Goal: Information Seeking & Learning: Find specific page/section

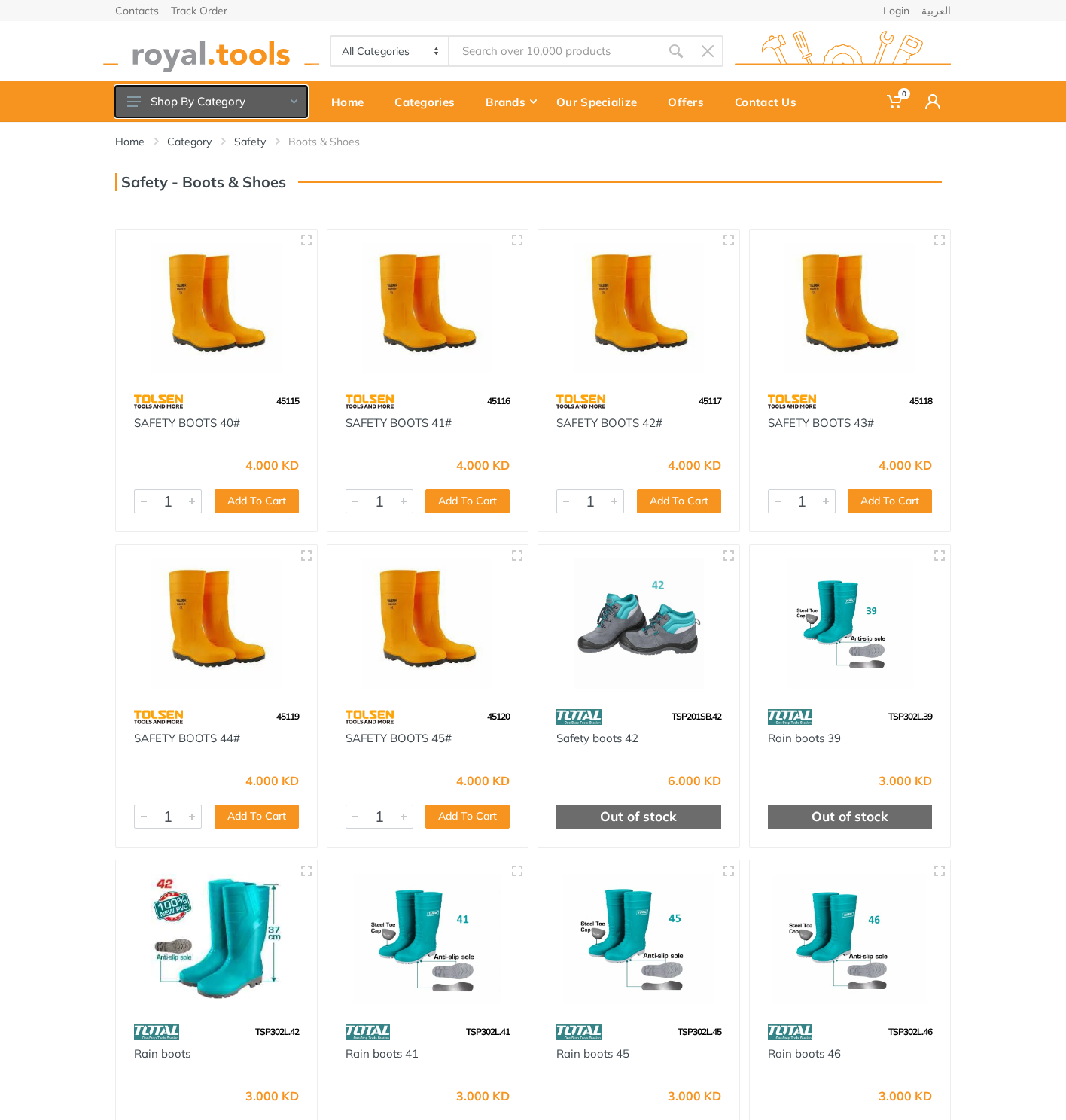
click at [243, 115] on button "Shop By Category" at bounding box center [211, 101] width 192 height 32
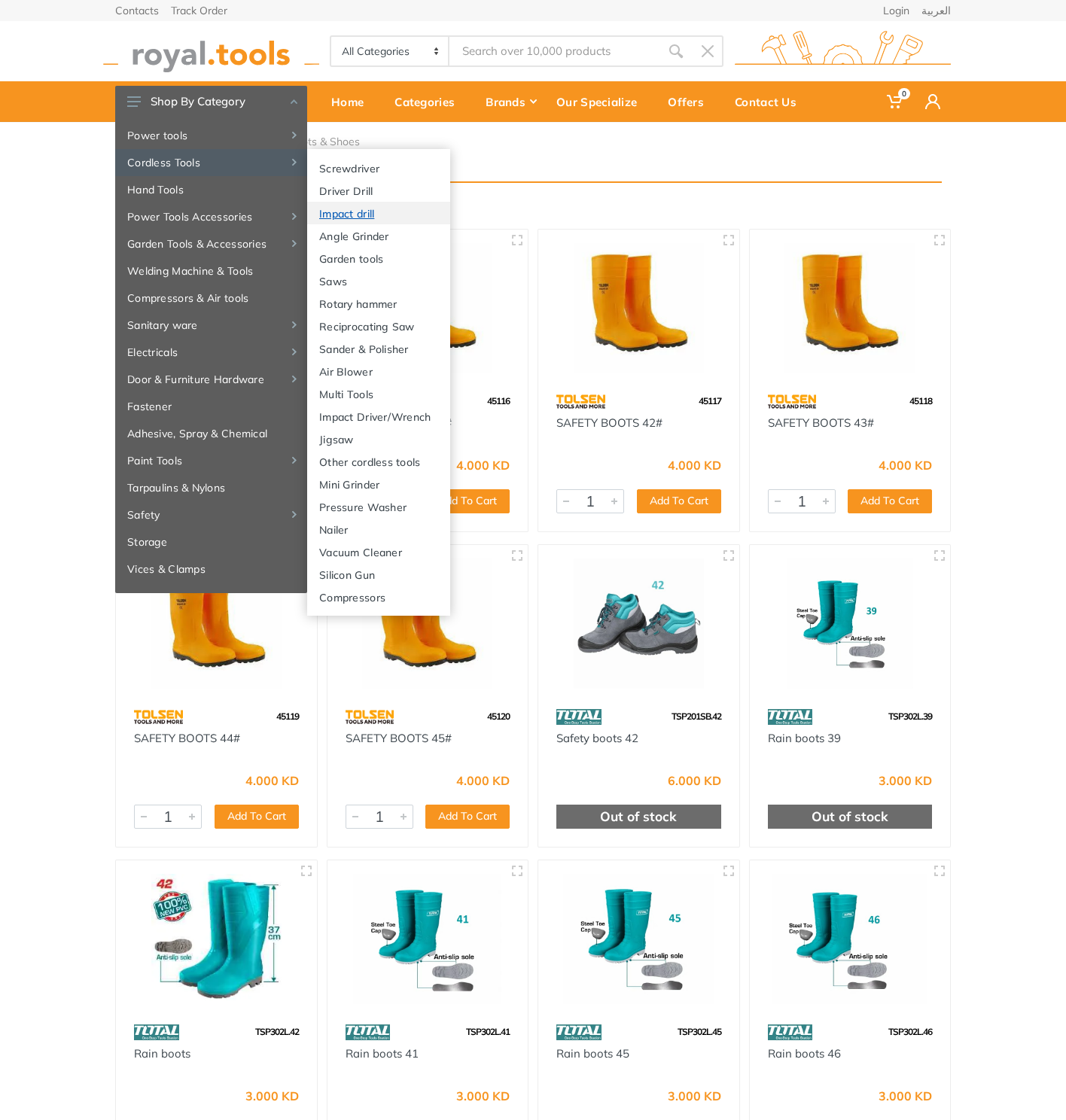
click at [381, 211] on link "Impact drill" at bounding box center [379, 212] width 143 height 22
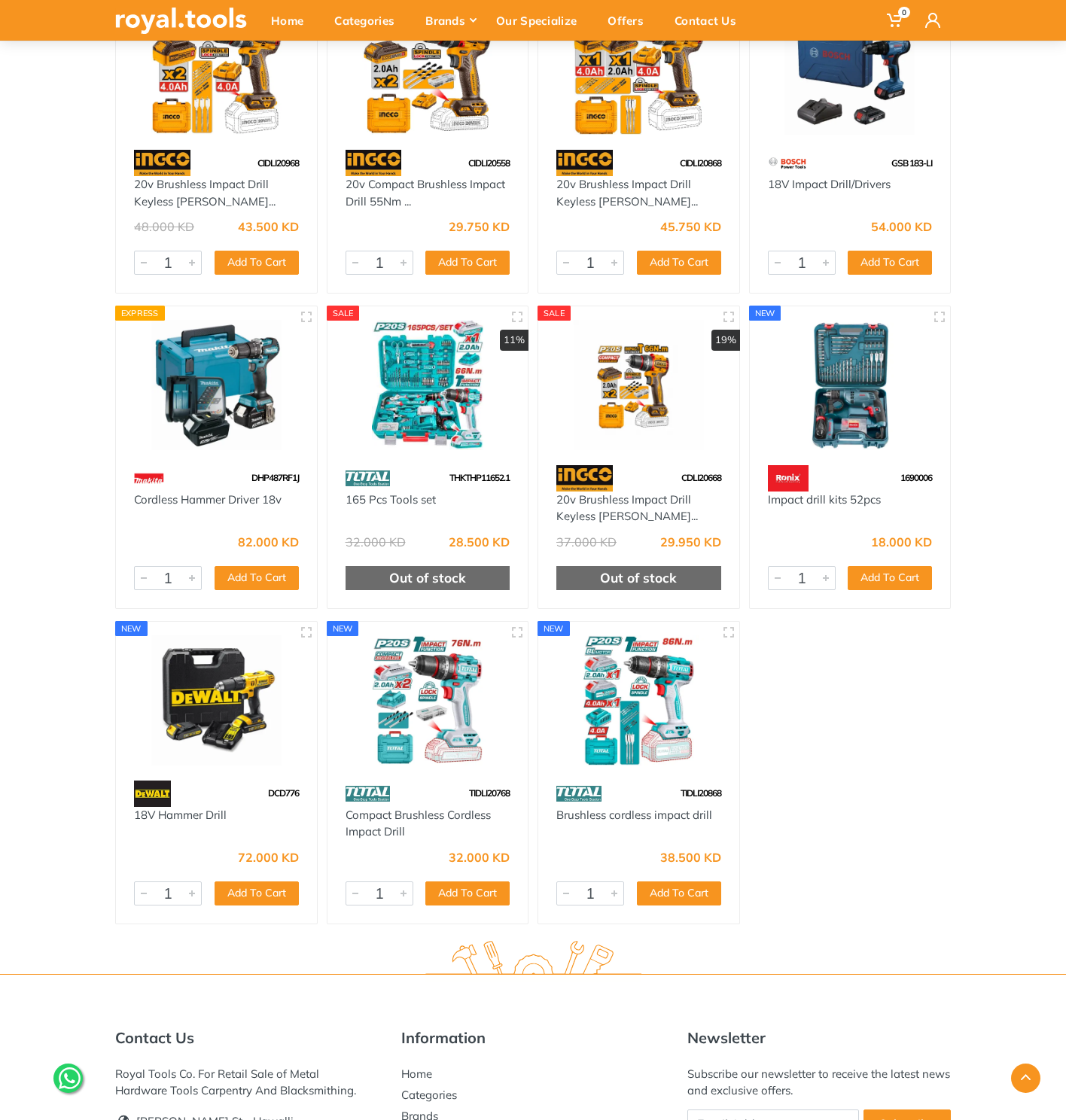
scroll to position [6108, 0]
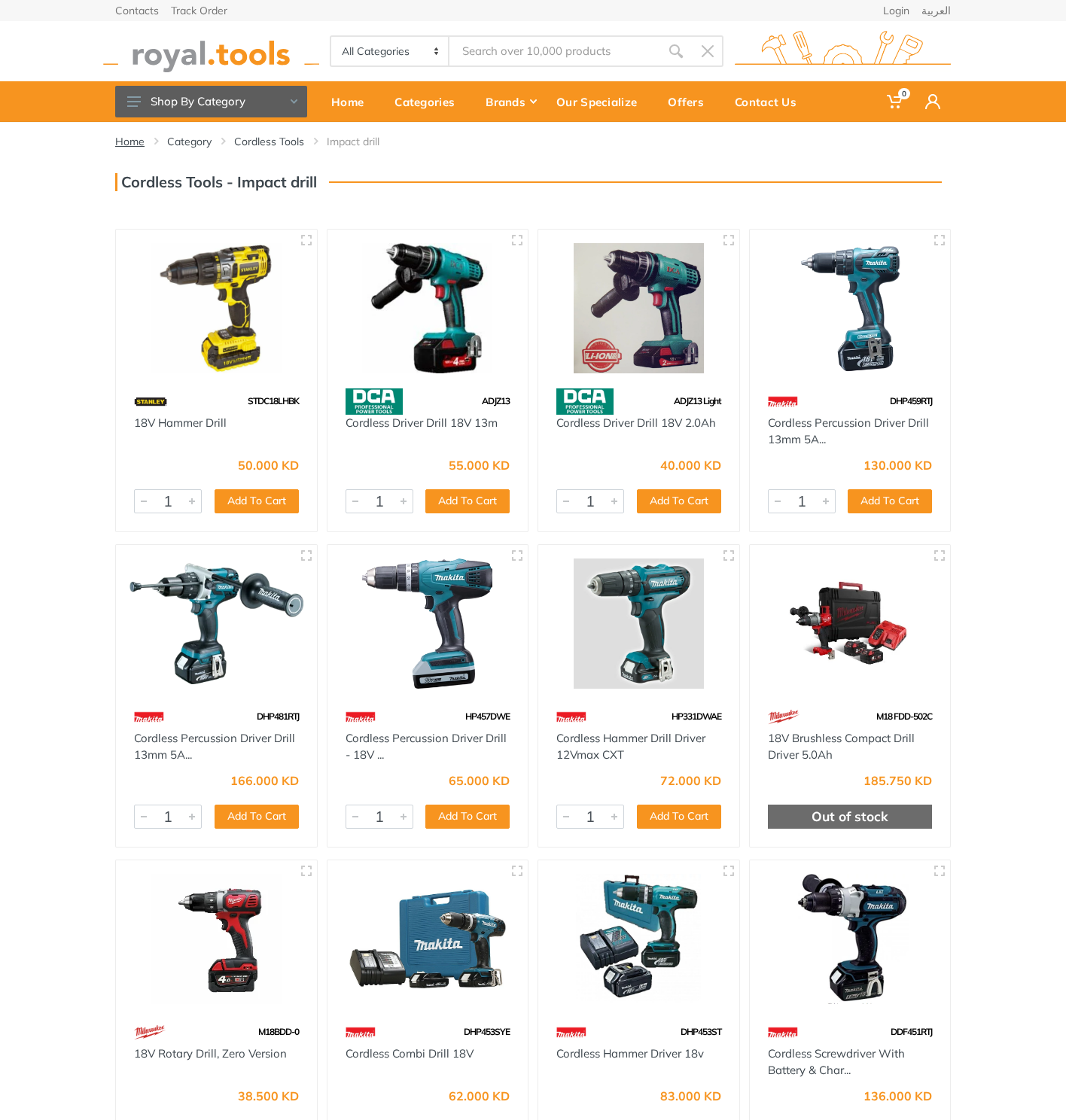
click at [138, 143] on link "Home" at bounding box center [130, 141] width 29 height 15
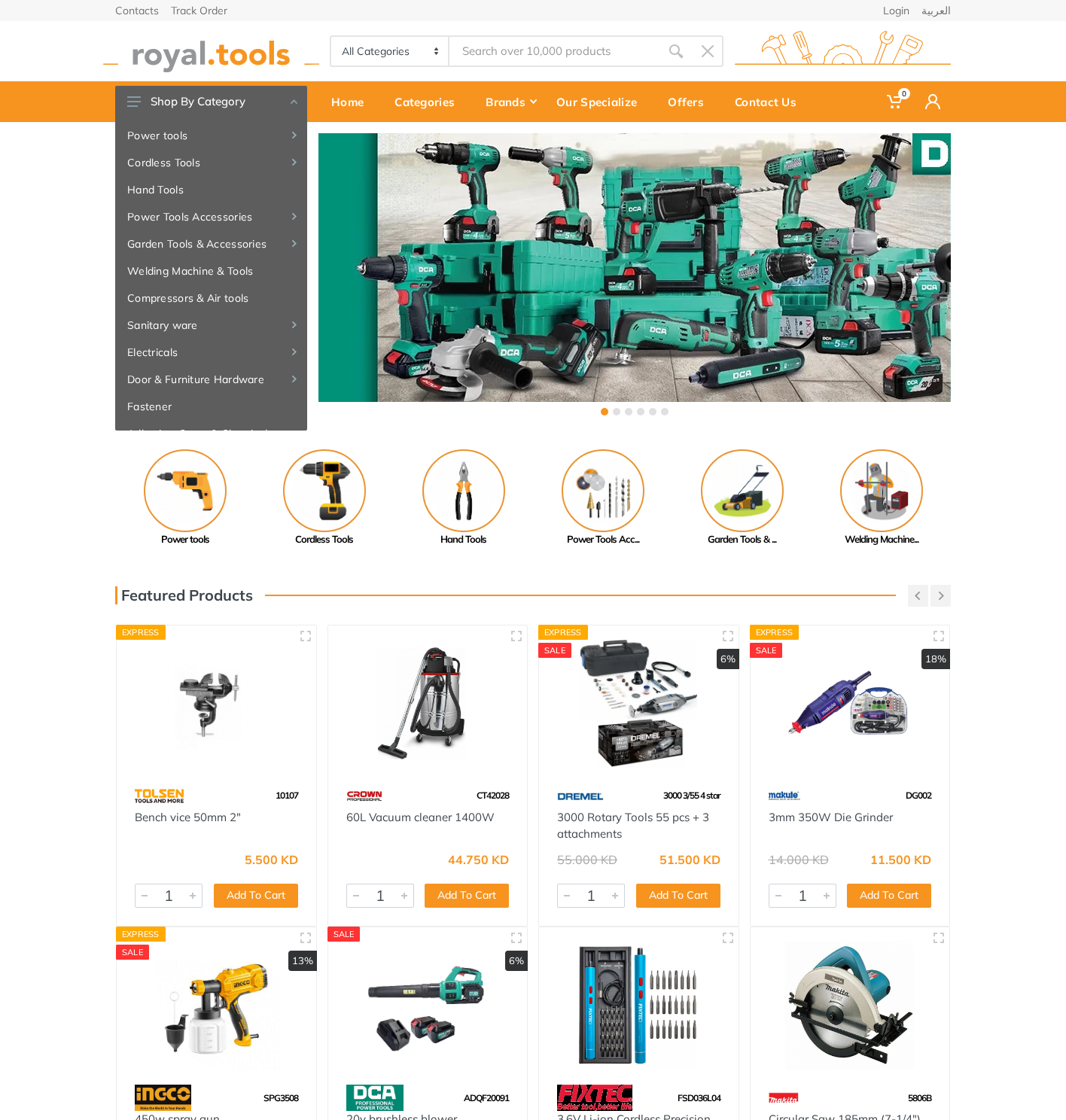
type input "n"
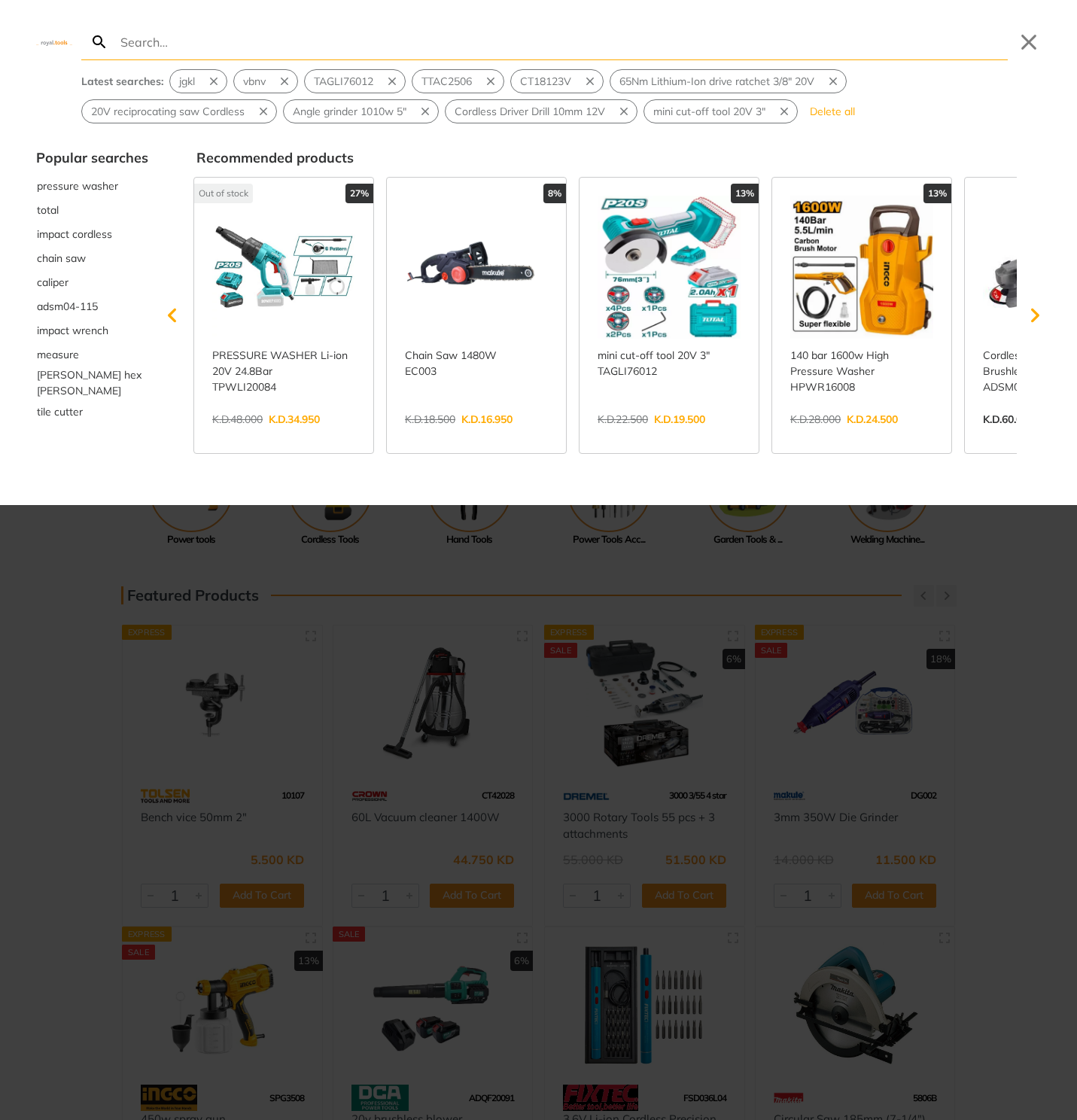
type input "fail"
click at [546, 44] on input "Search" at bounding box center [563, 42] width 890 height 36
type input "na"
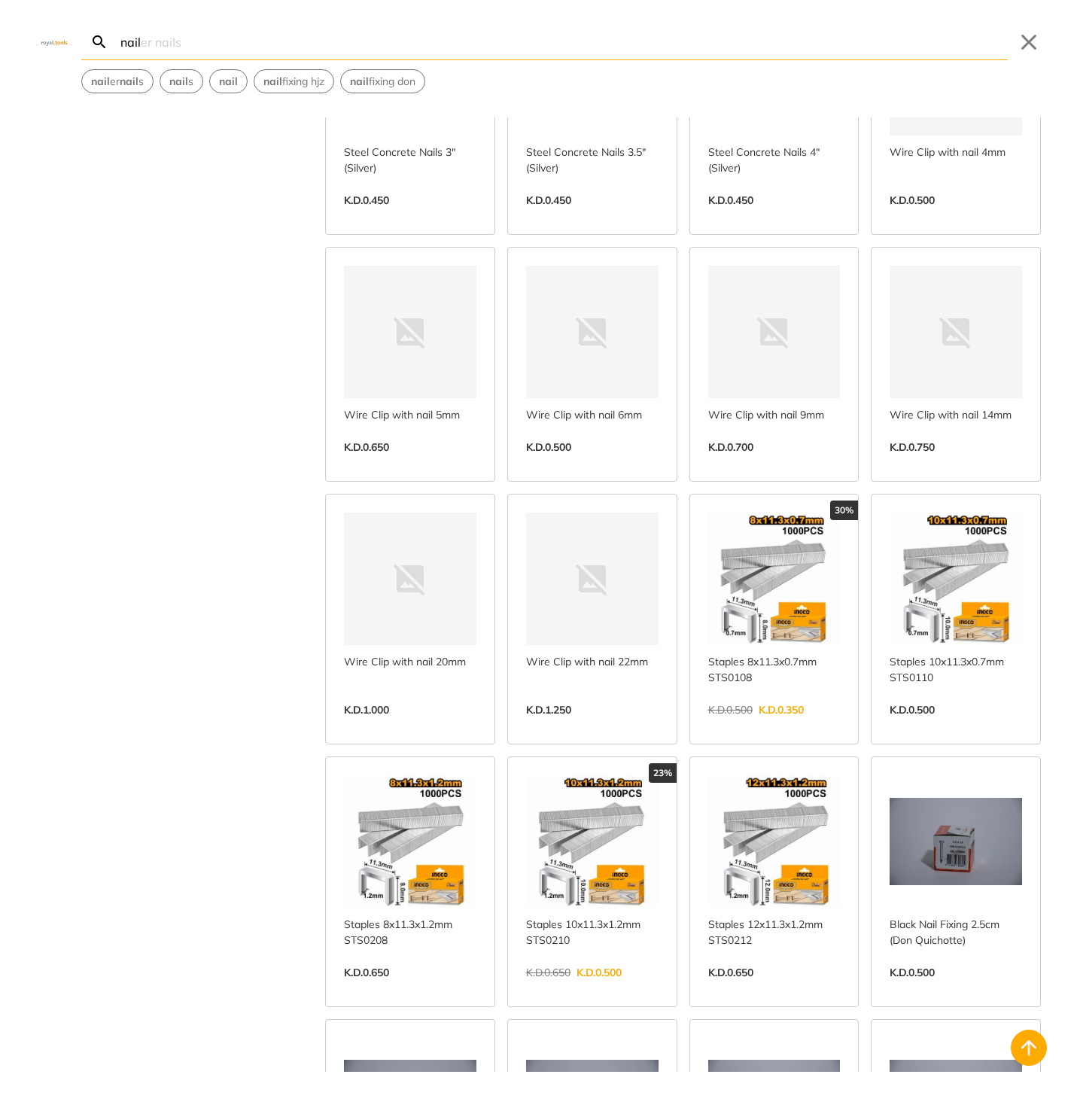
scroll to position [3137, 0]
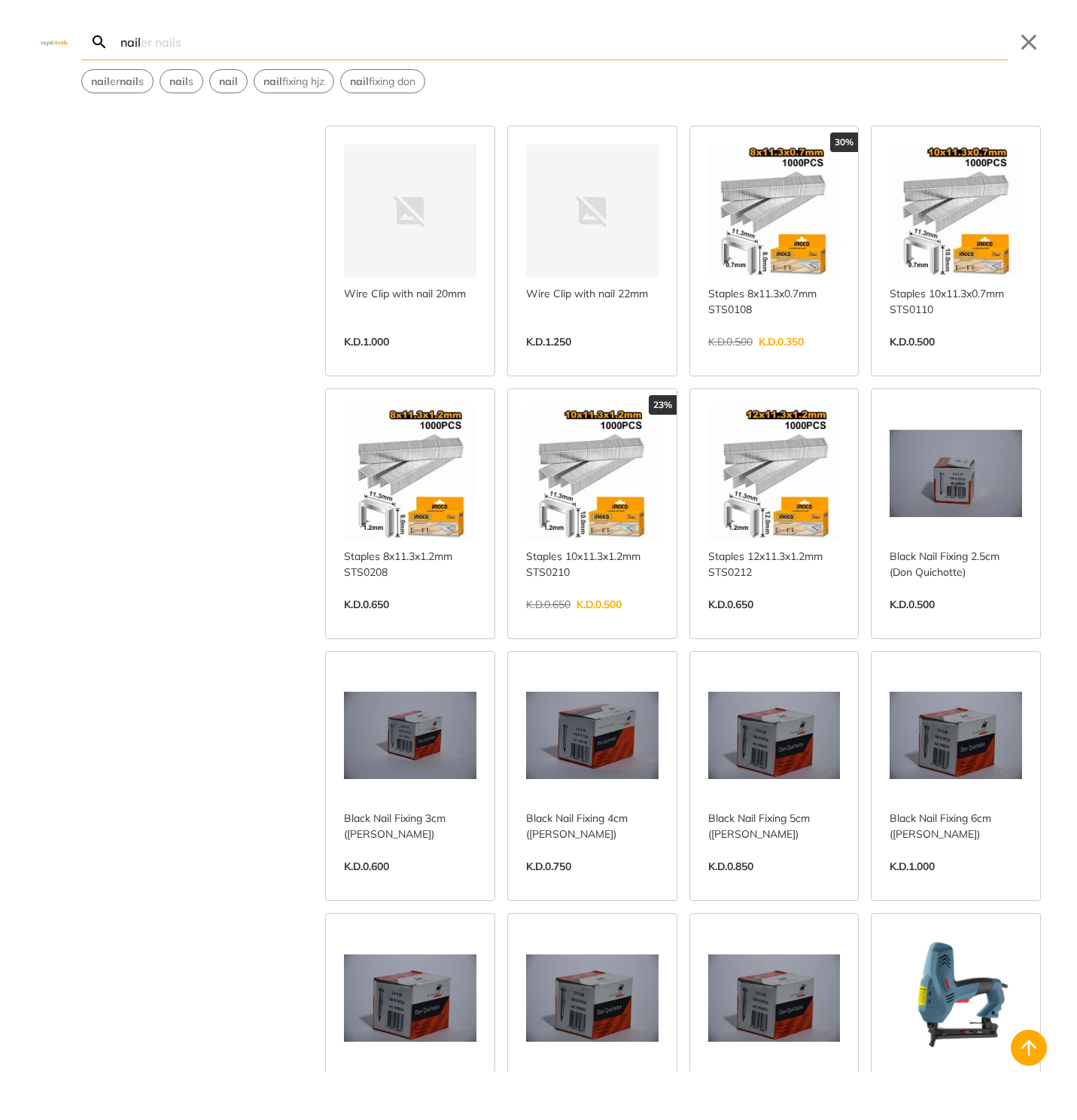
type input "nail"
click at [568, 620] on link "View more →" at bounding box center [592, 620] width 132 height 0
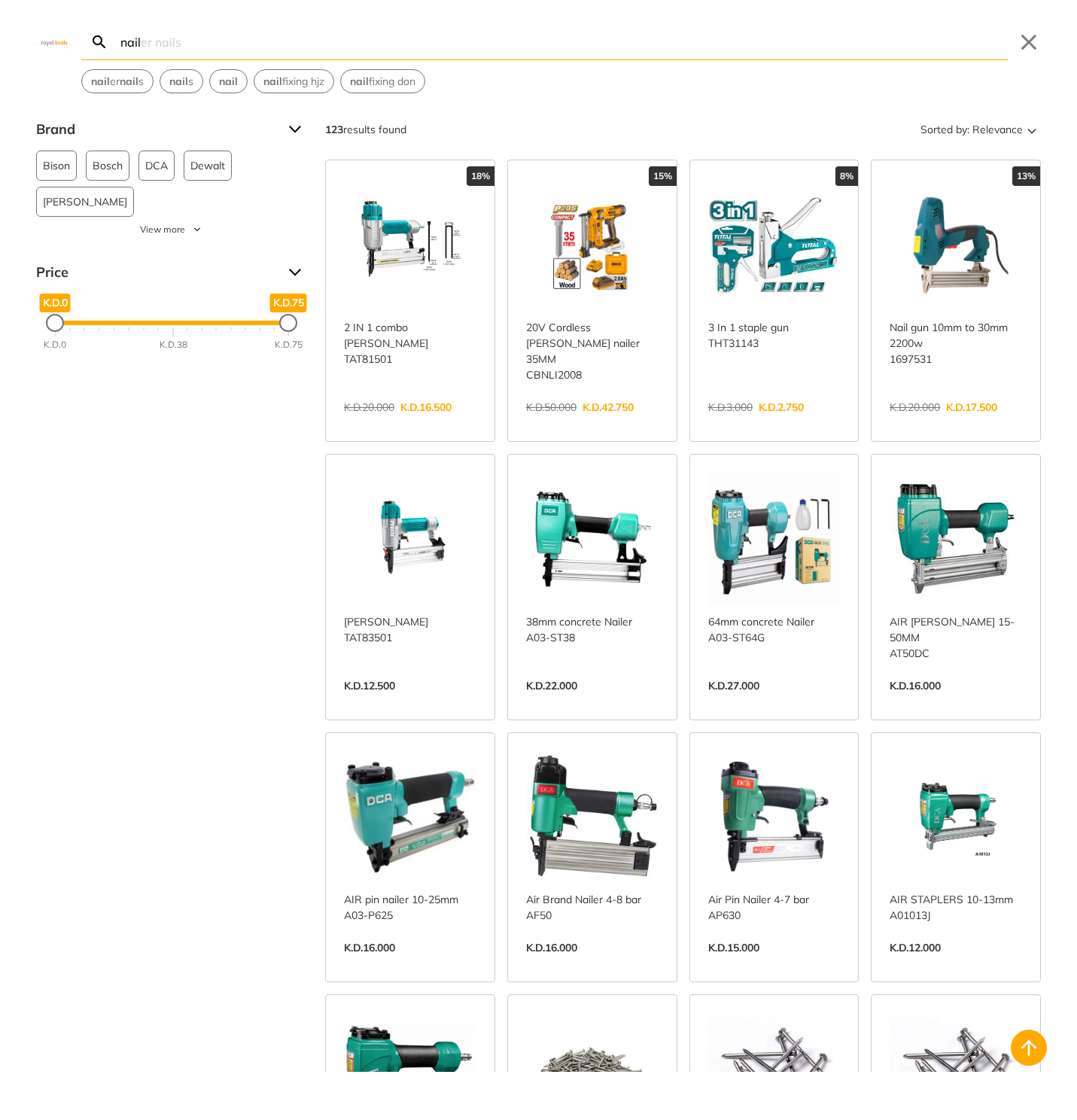
click at [525, 64] on body "0 0" at bounding box center [538, 560] width 1077 height 1120
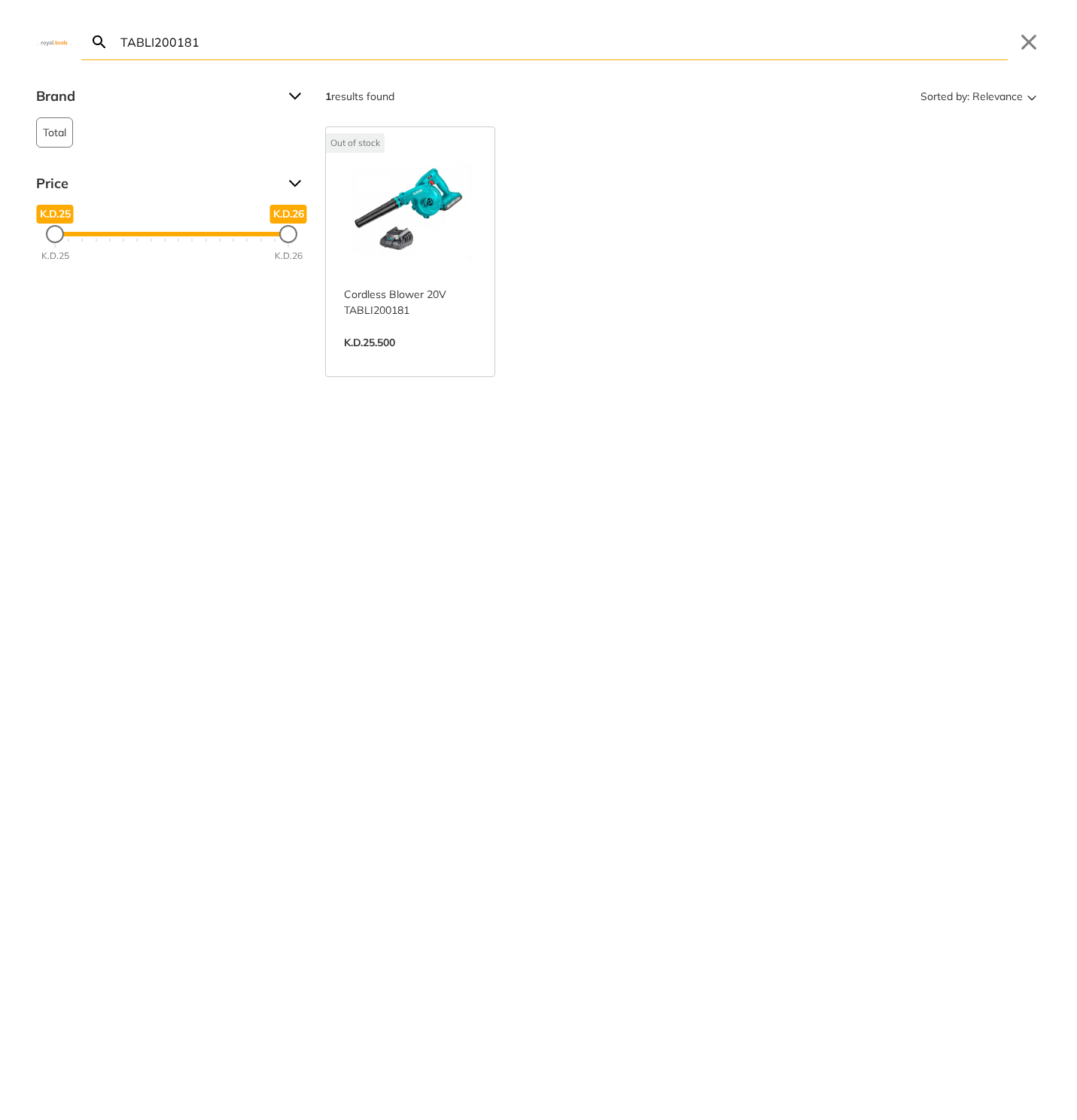
type input "TABLI200181"
click at [449, 359] on link "View more →" at bounding box center [410, 359] width 132 height 0
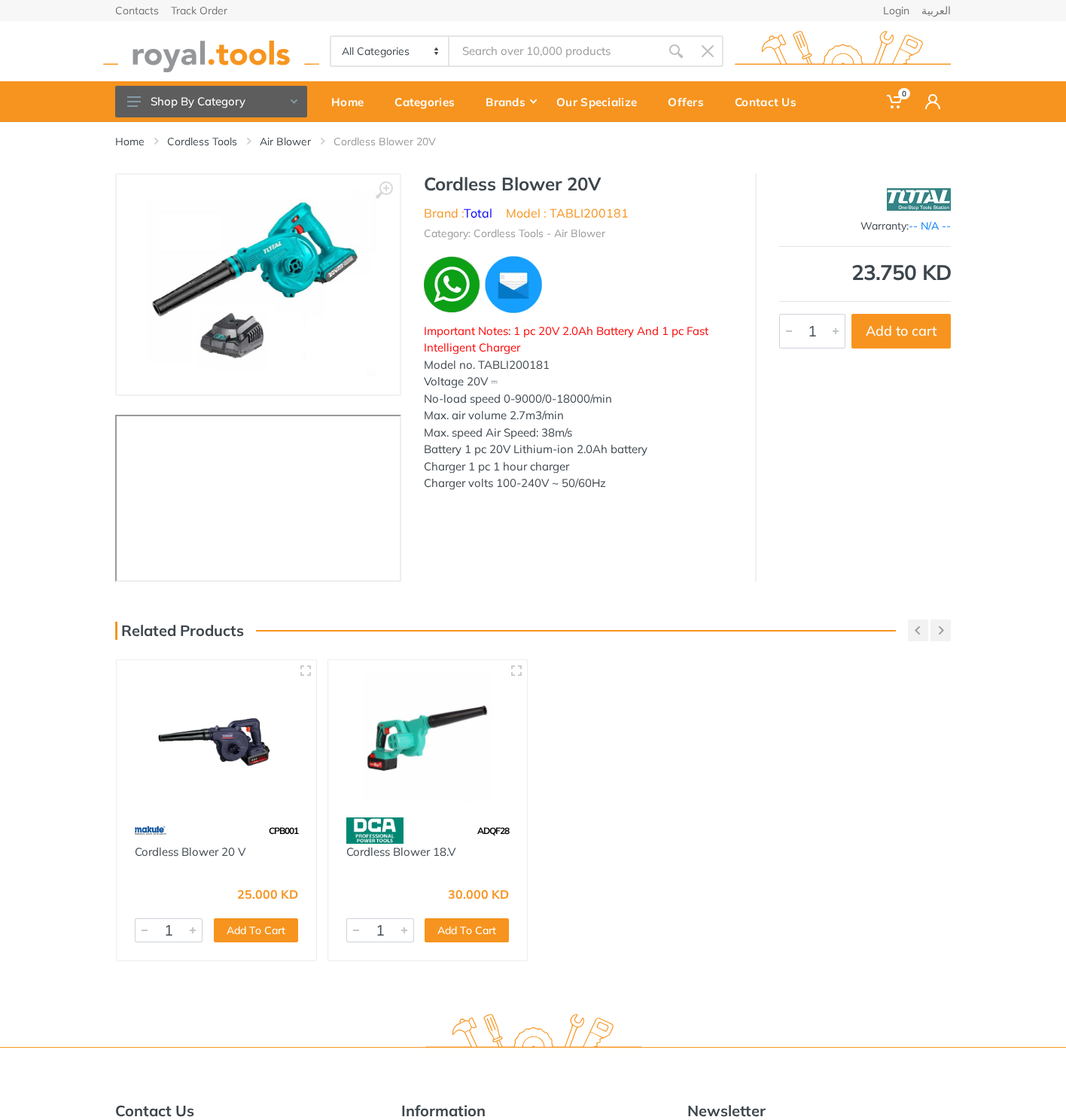
type input "TABLI200181"
drag, startPoint x: 569, startPoint y: 29, endPoint x: 563, endPoint y: 45, distance: 17.1
click at [569, 32] on div "All Categories Power tools Cordless Tools Hand Tools Power Tools Accessories Sa…" at bounding box center [533, 51] width 858 height 60
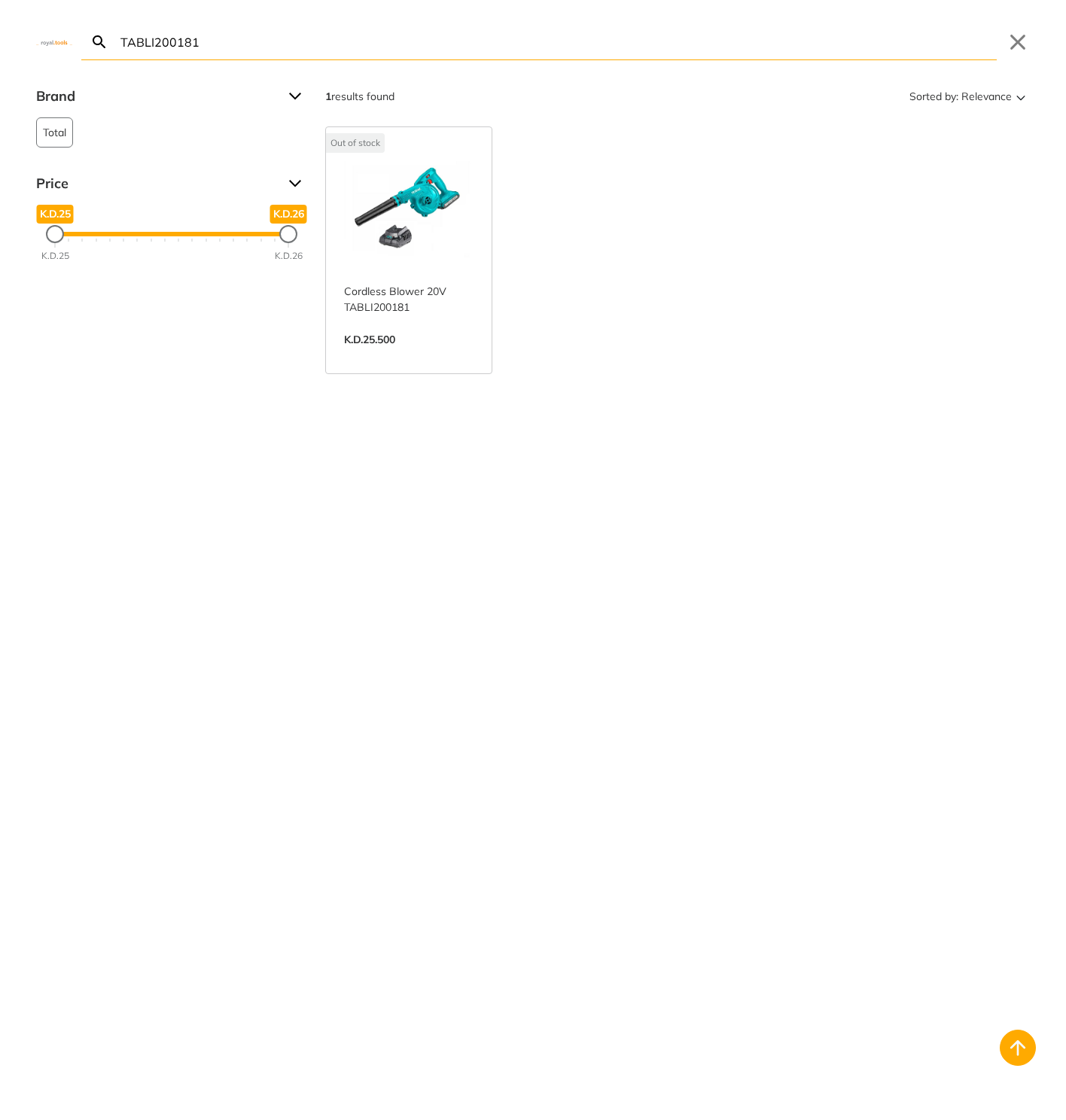
click at [561, 49] on body "0 0" at bounding box center [533, 560] width 1066 height 1120
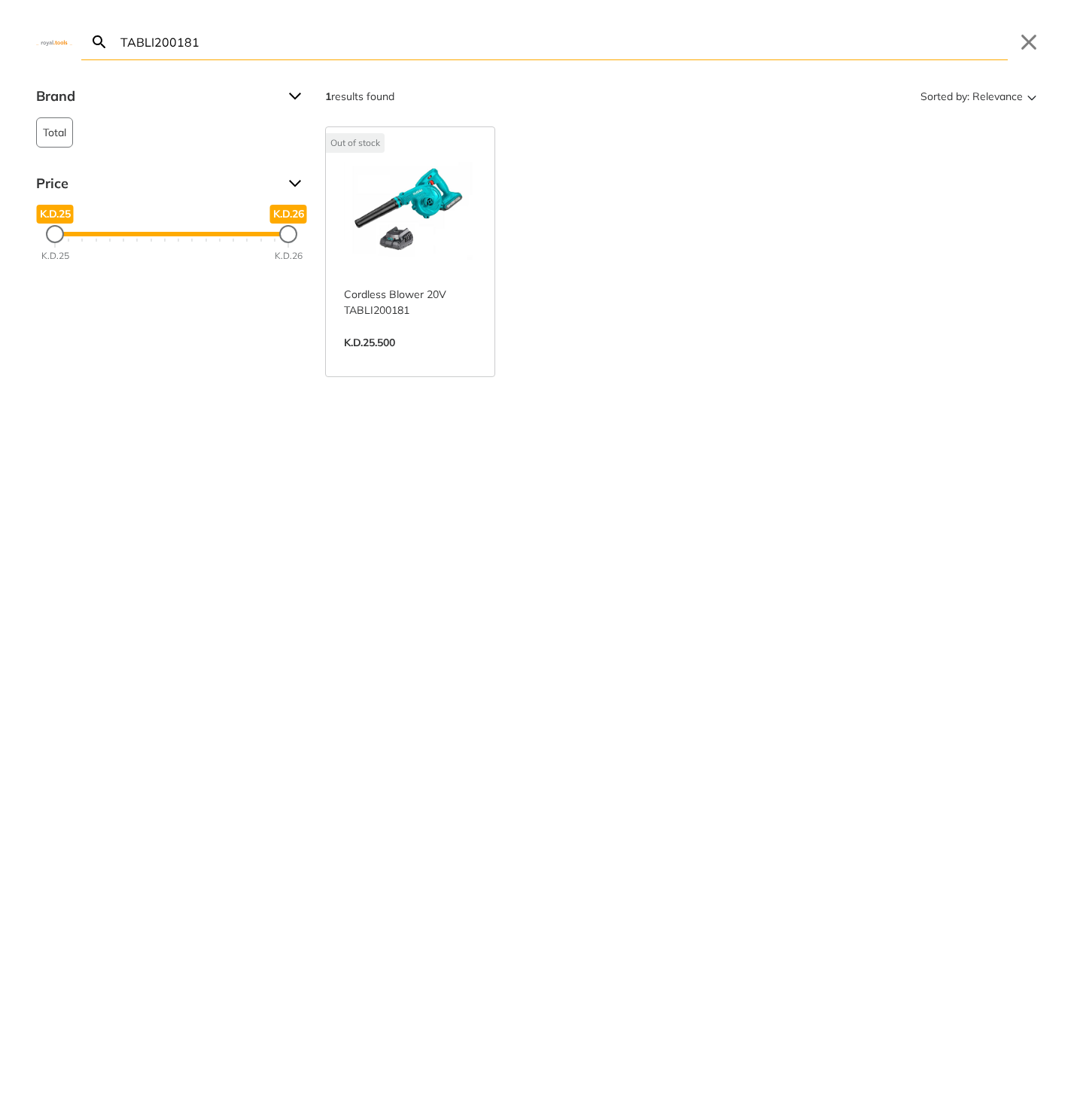
click at [561, 49] on input "TABLI200181" at bounding box center [563, 42] width 890 height 36
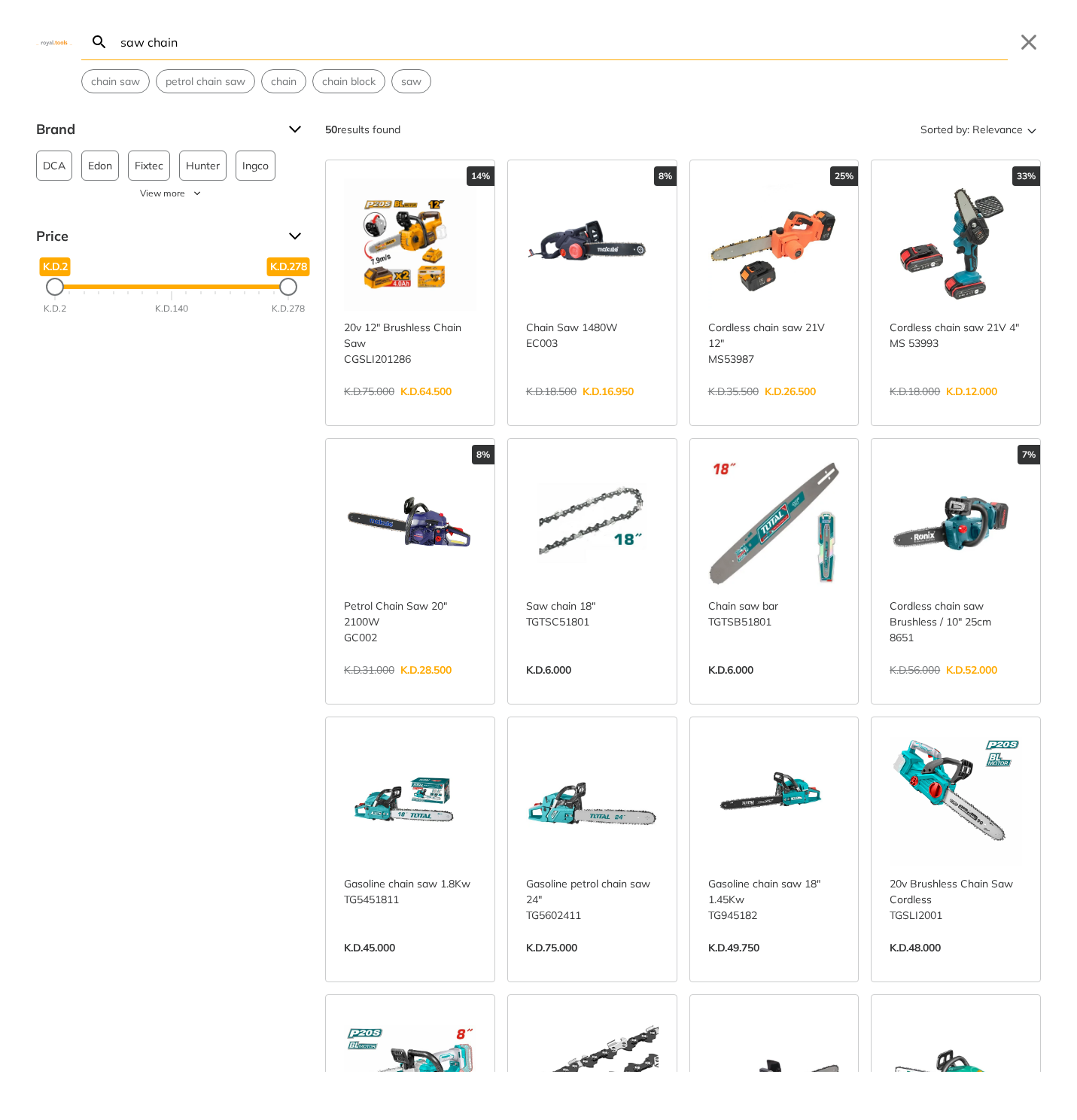
type input "saw chain"
click at [589, 686] on link "View more →" at bounding box center [592, 686] width 132 height 0
click at [497, 46] on body "0 0" at bounding box center [538, 560] width 1077 height 1120
click at [497, 46] on input "saw chain" at bounding box center [563, 42] width 890 height 36
paste input "Cordless gauge straight shear"
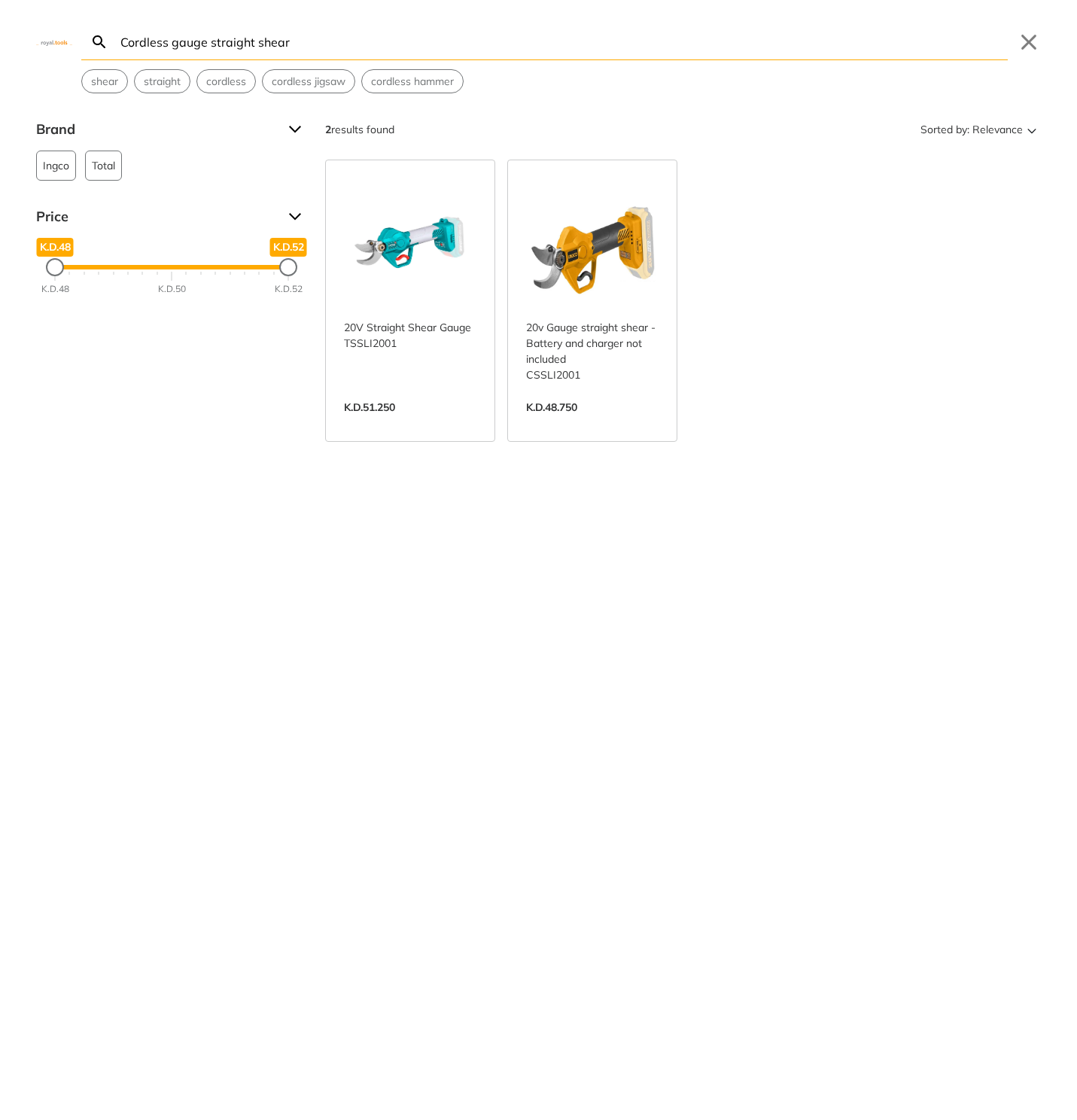
type input "Cordless gauge straight shear"
click at [608, 423] on link "View more →" at bounding box center [592, 423] width 132 height 0
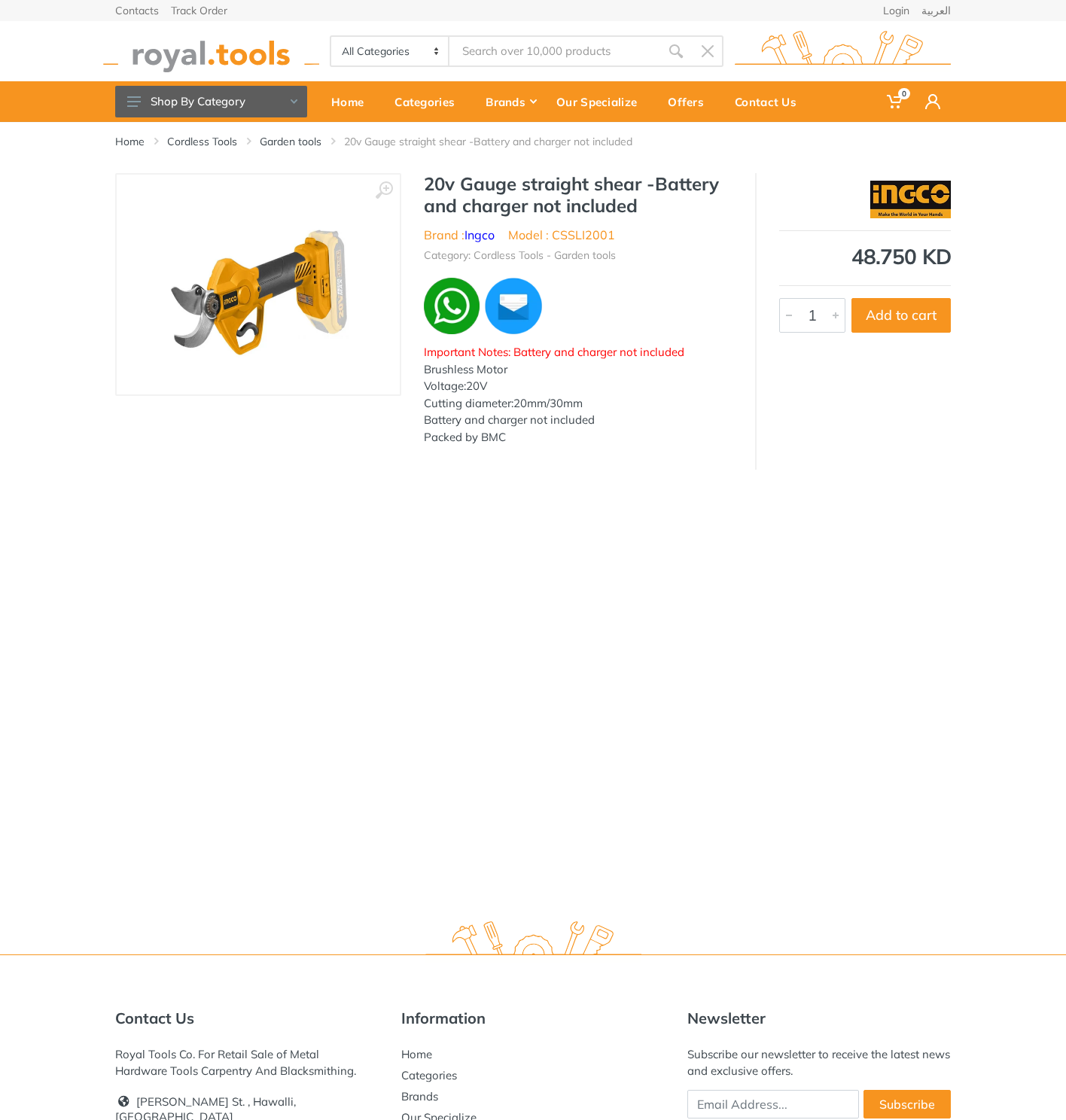
type input "Cordless gauge straight shear"
